Goal: Transaction & Acquisition: Purchase product/service

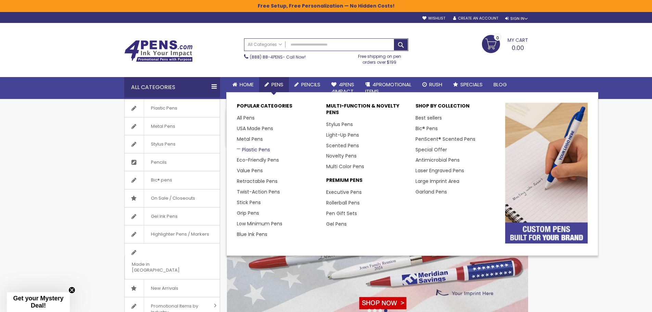
click at [254, 149] on link "Plastic Pens" at bounding box center [253, 149] width 33 height 7
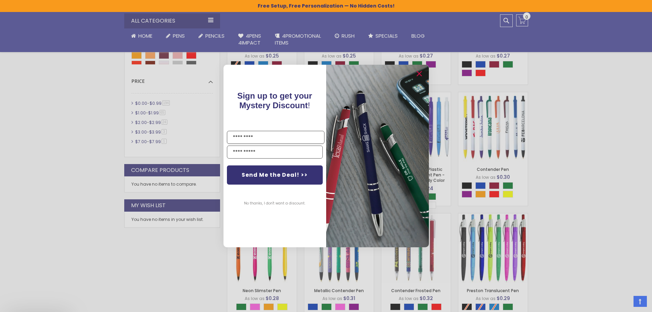
scroll to position [274, 0]
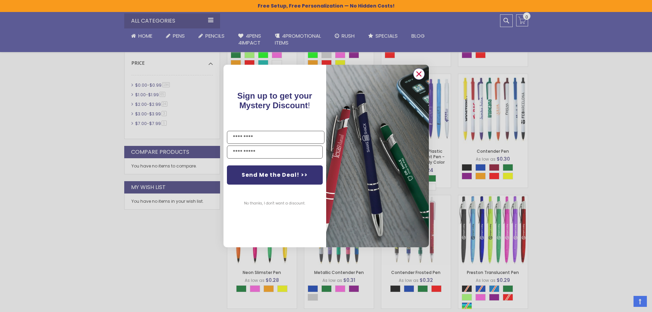
click at [415, 76] on circle "Close dialog" at bounding box center [418, 74] width 10 height 10
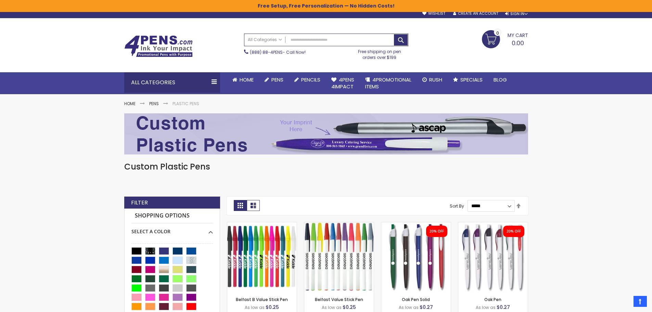
scroll to position [0, 0]
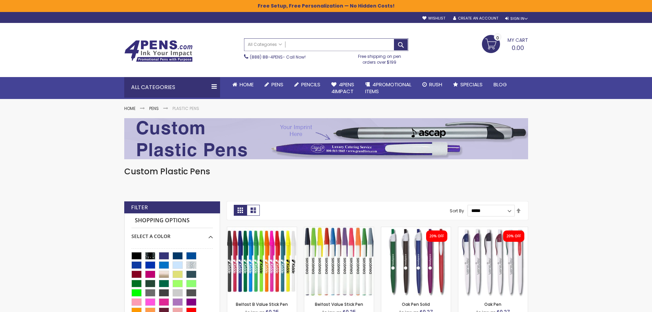
click at [316, 47] on input "Search" at bounding box center [326, 45] width 164 height 12
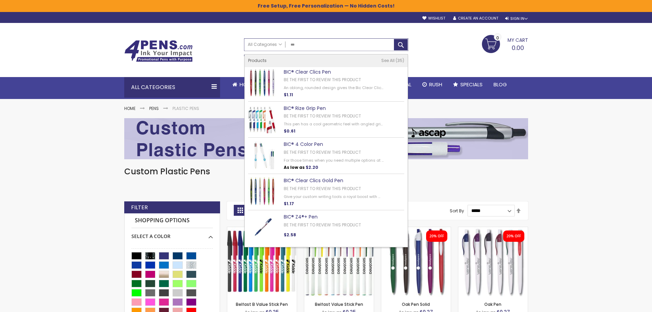
type input "***"
